Goal: Task Accomplishment & Management: Use online tool/utility

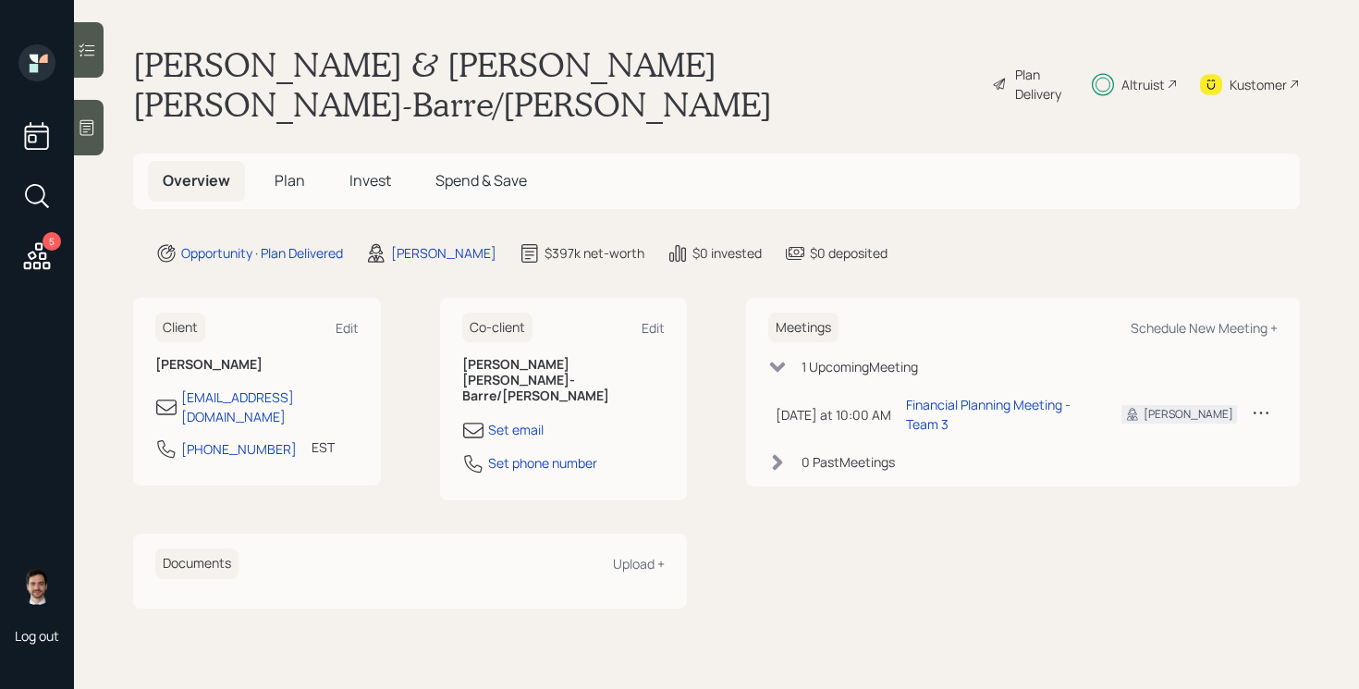
click at [295, 170] on span "Plan" at bounding box center [290, 180] width 31 height 20
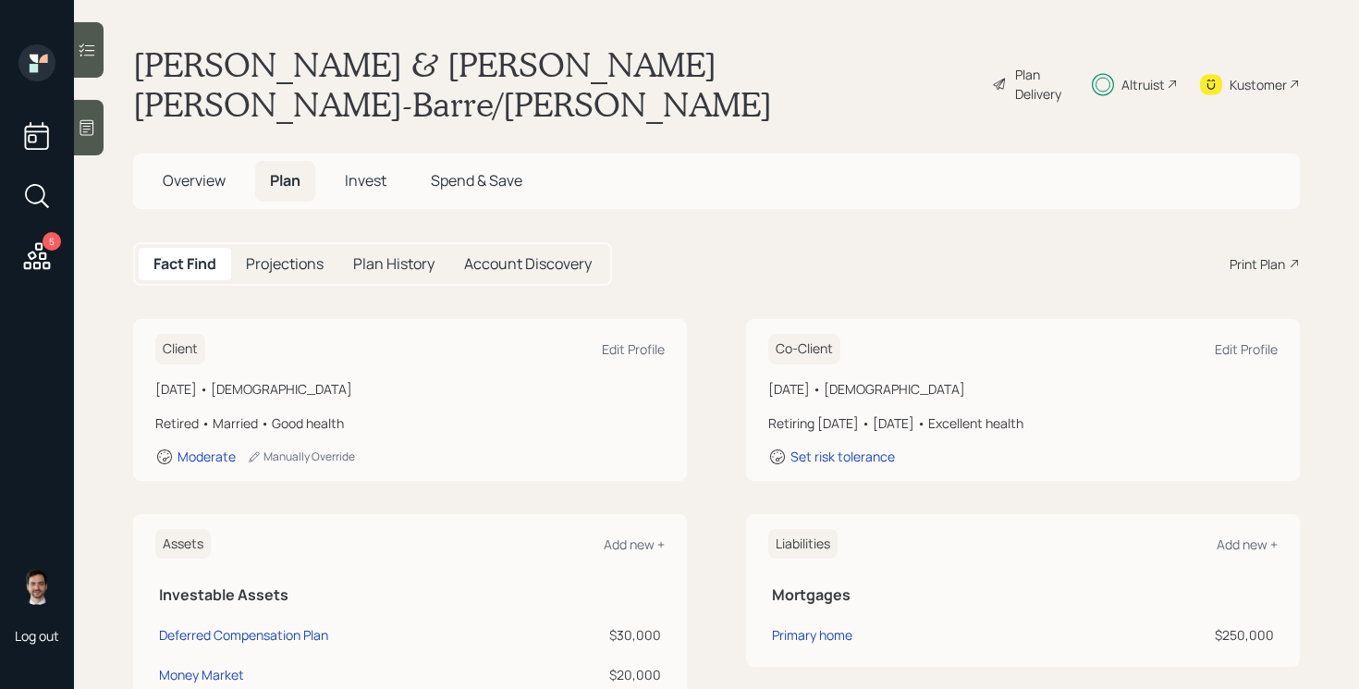
click at [1268, 254] on div "Print Plan" at bounding box center [1256, 263] width 55 height 19
